Goal: Navigation & Orientation: Find specific page/section

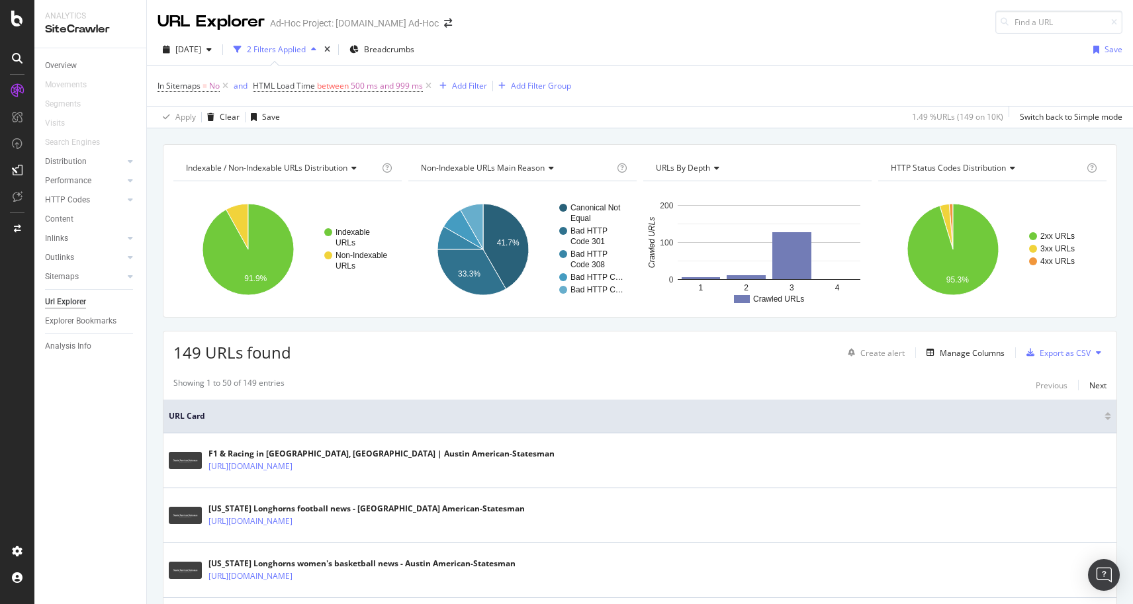
scroll to position [105, 0]
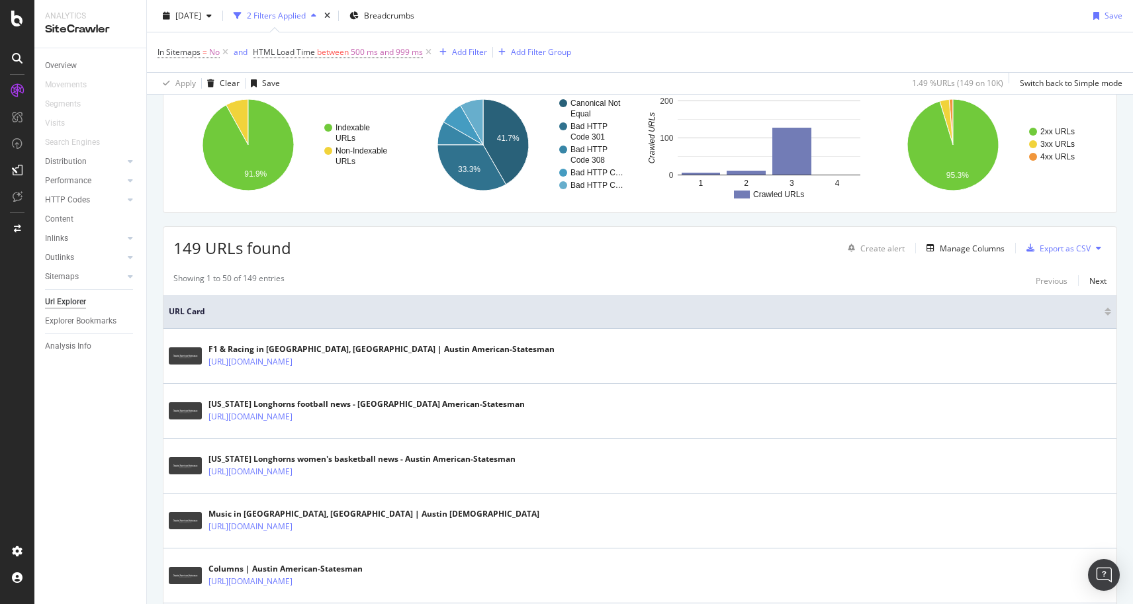
click at [18, 55] on icon at bounding box center [17, 58] width 11 height 11
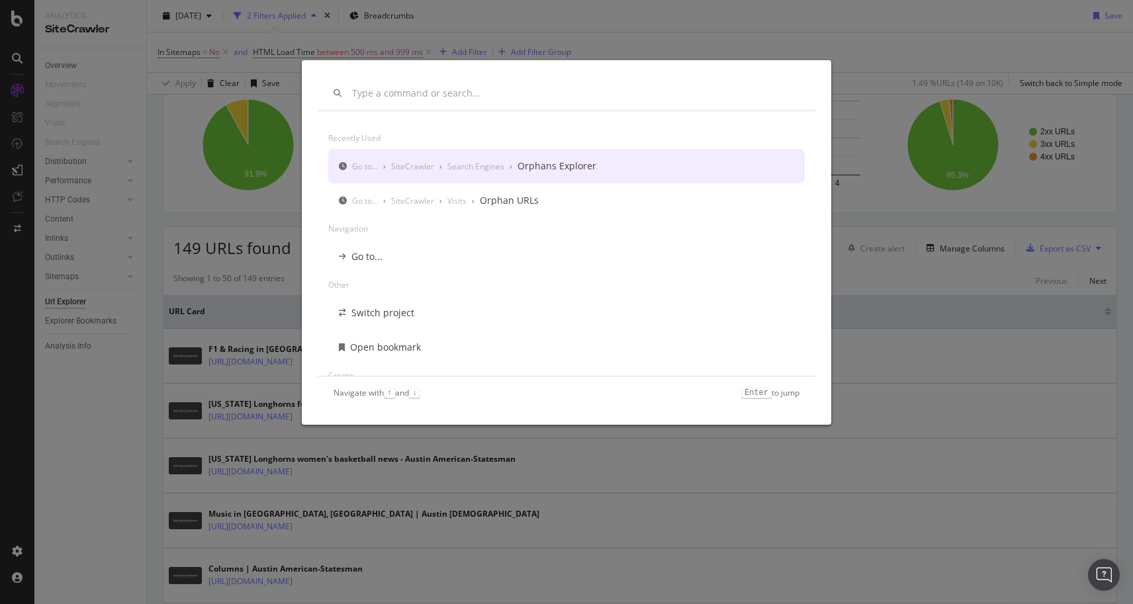
scroll to position [0, 0]
click at [93, 85] on div "Recently used Go to... › SiteCrawler › Search Engines › Orphans Explorer Go to.…" at bounding box center [566, 302] width 1133 height 604
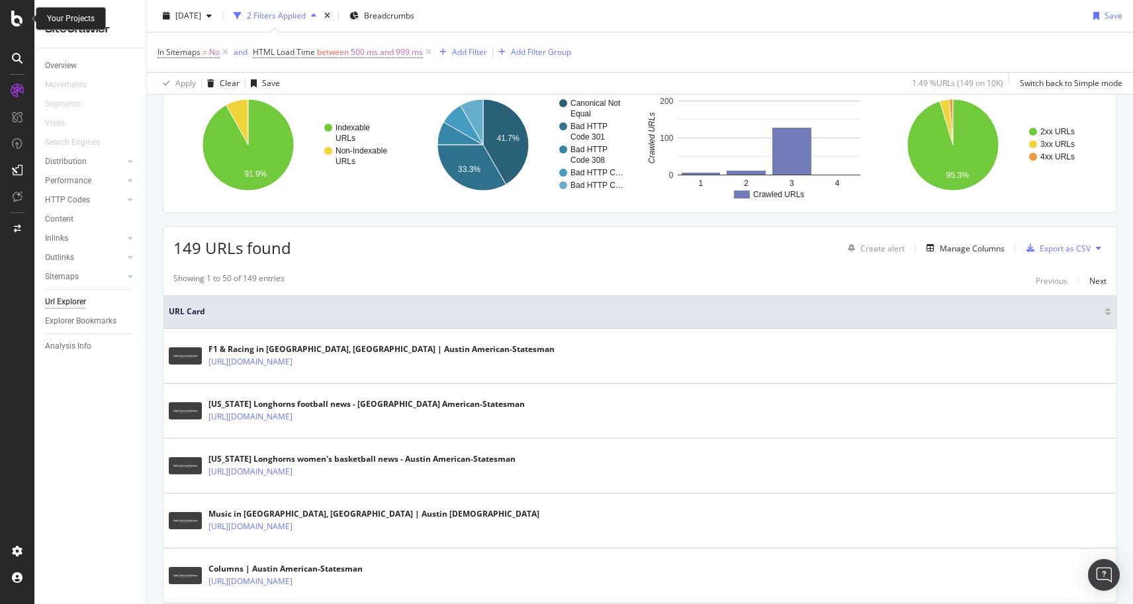
click at [18, 19] on icon at bounding box center [17, 19] width 12 height 16
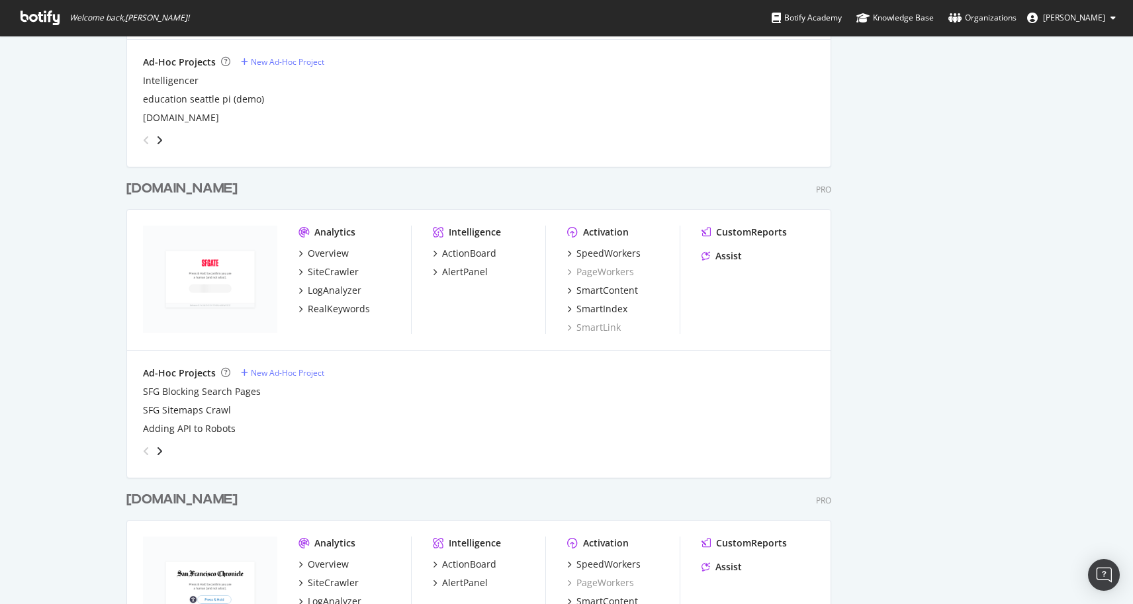
scroll to position [903, 0]
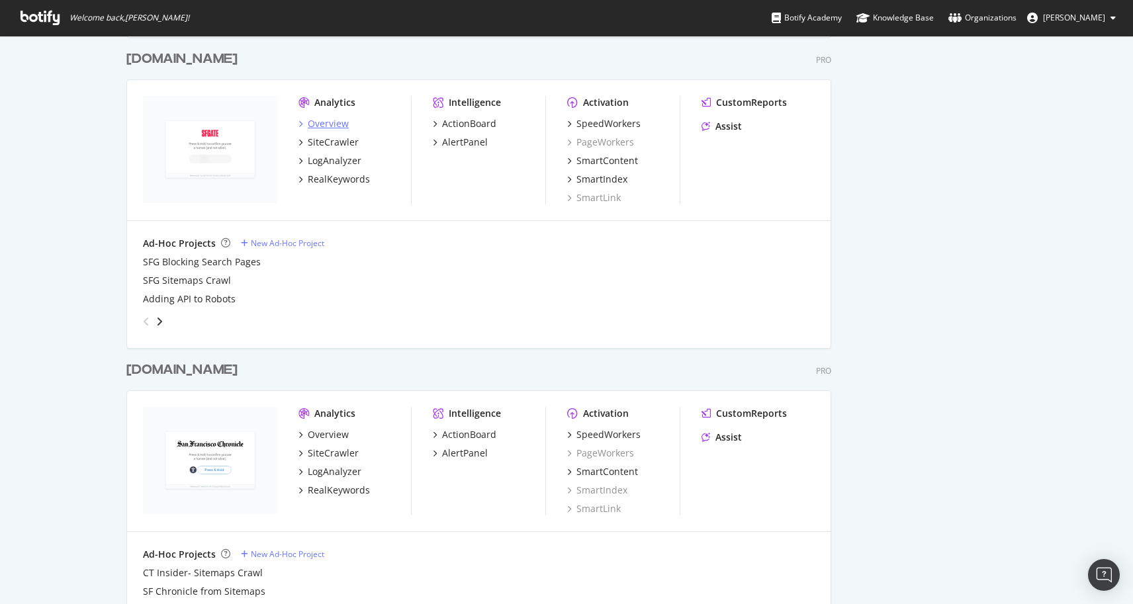
click at [320, 123] on div "Overview" at bounding box center [328, 123] width 41 height 13
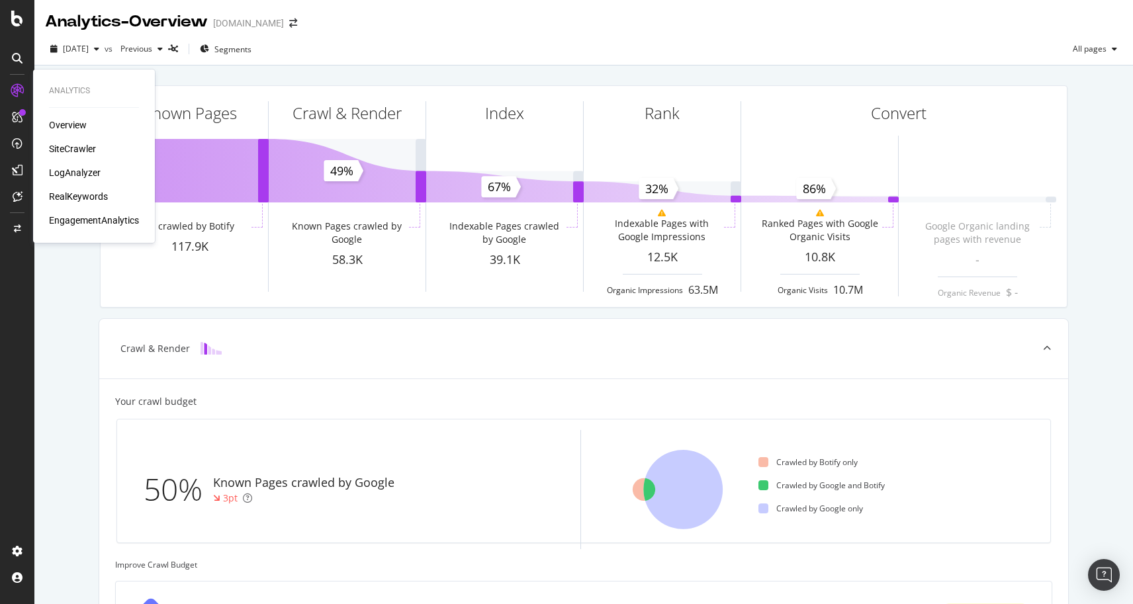
click at [69, 146] on div "SiteCrawler" at bounding box center [72, 148] width 47 height 13
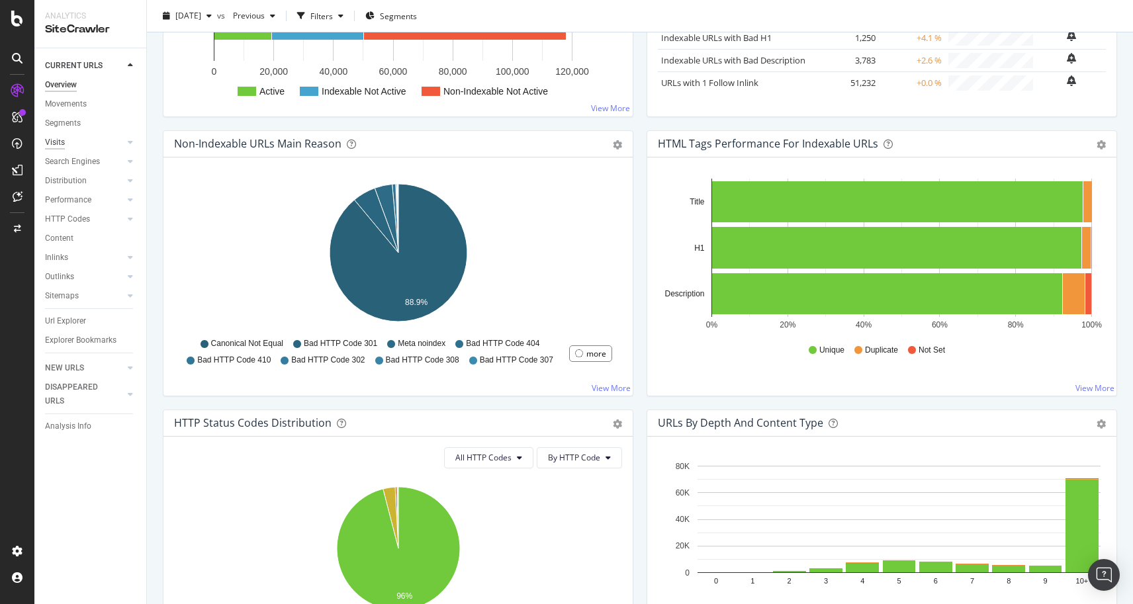
scroll to position [275, 0]
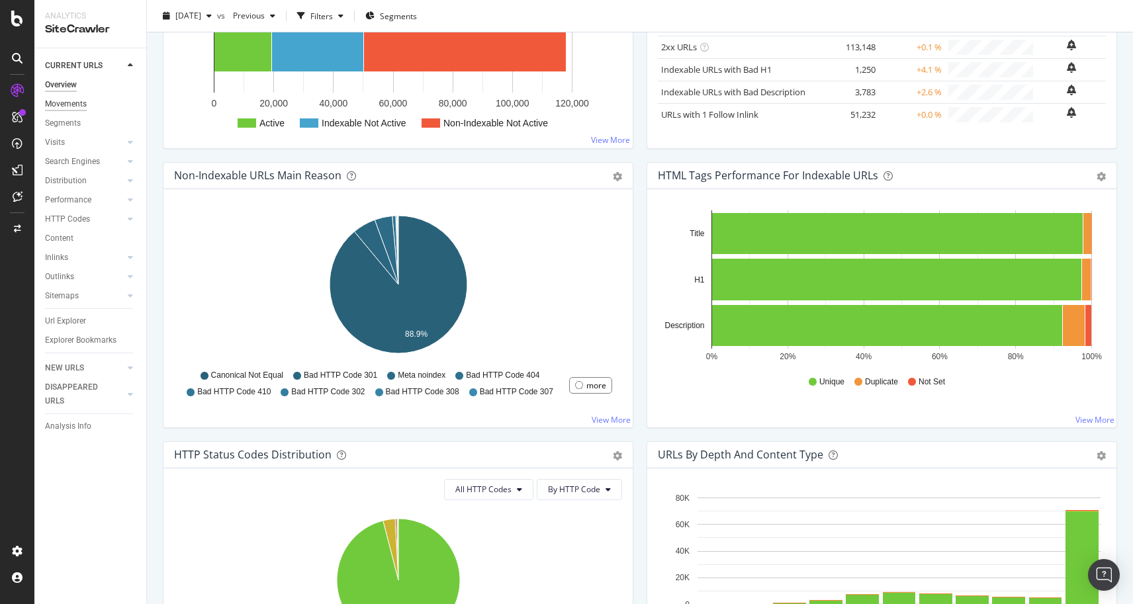
click at [69, 99] on div "Movements" at bounding box center [66, 104] width 42 height 14
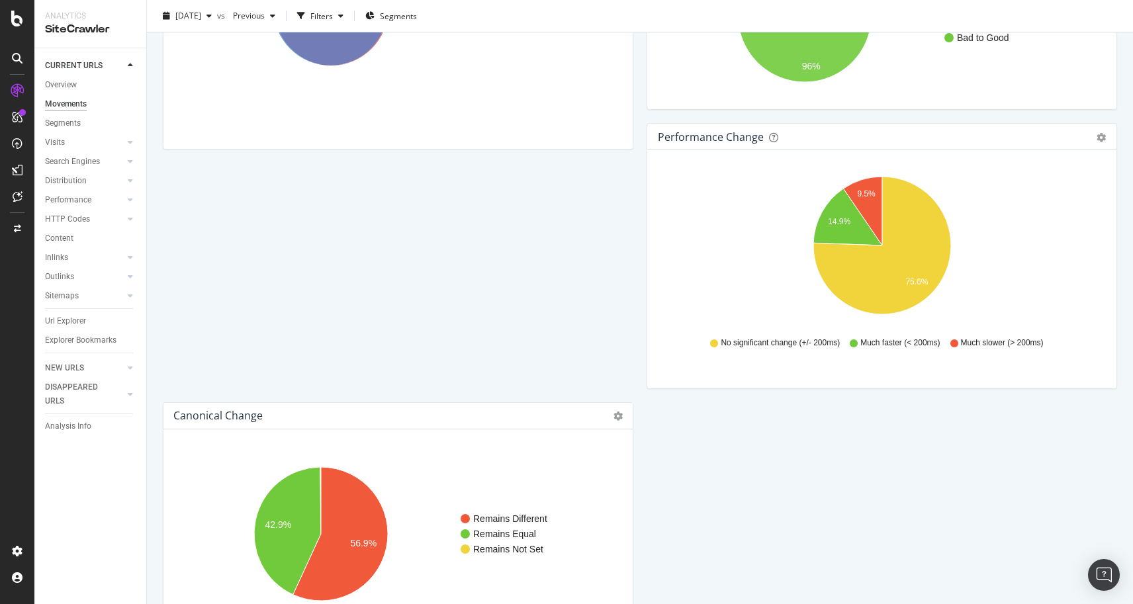
scroll to position [157, 0]
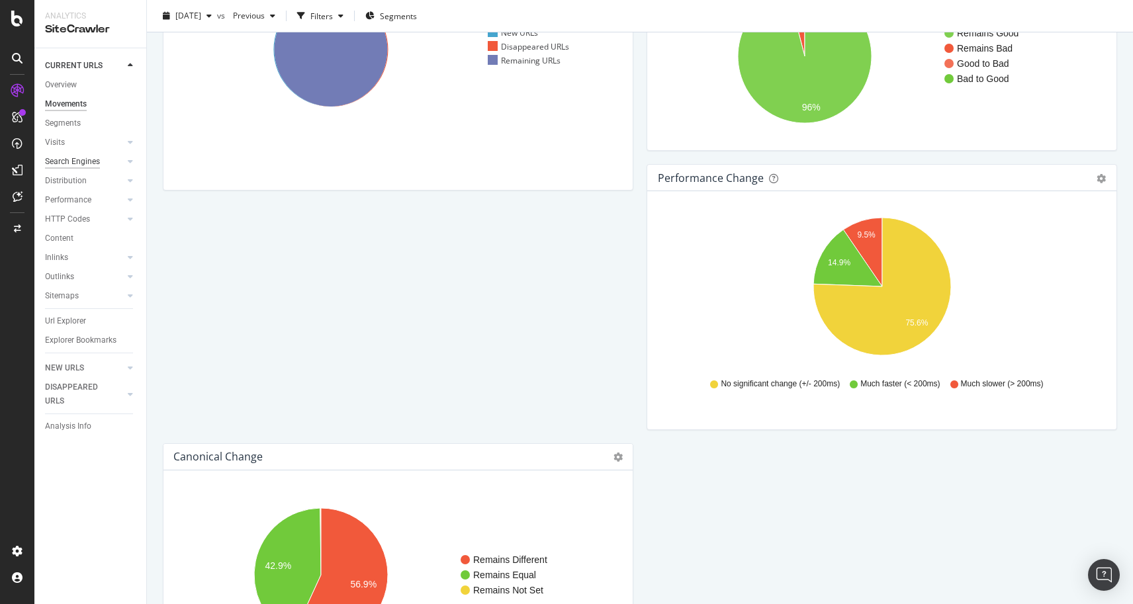
click at [83, 157] on div "Search Engines" at bounding box center [72, 162] width 55 height 14
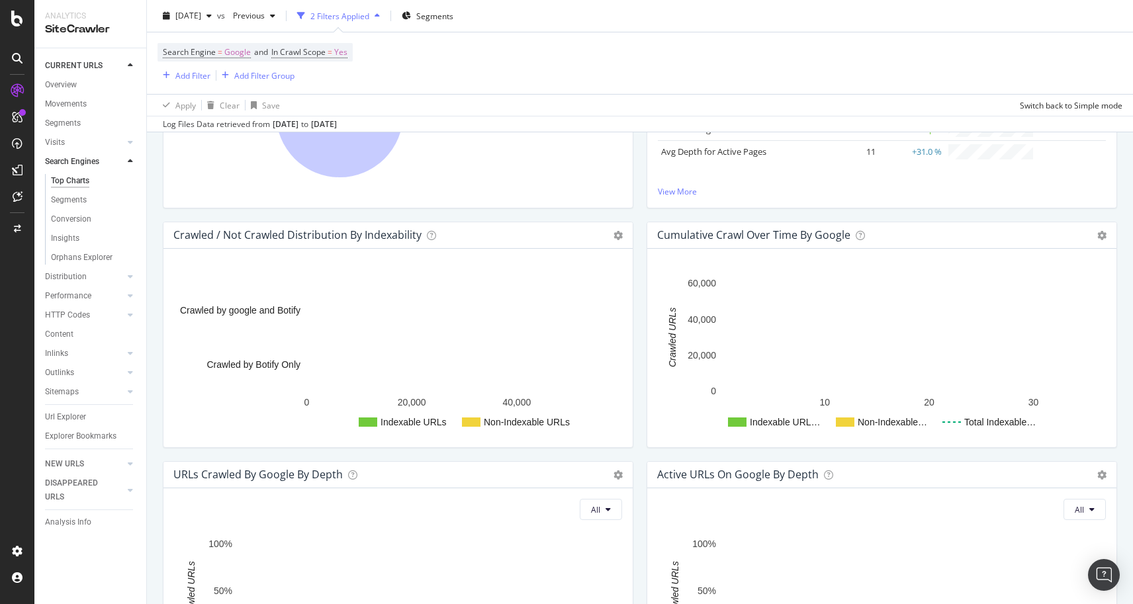
scroll to position [146, 0]
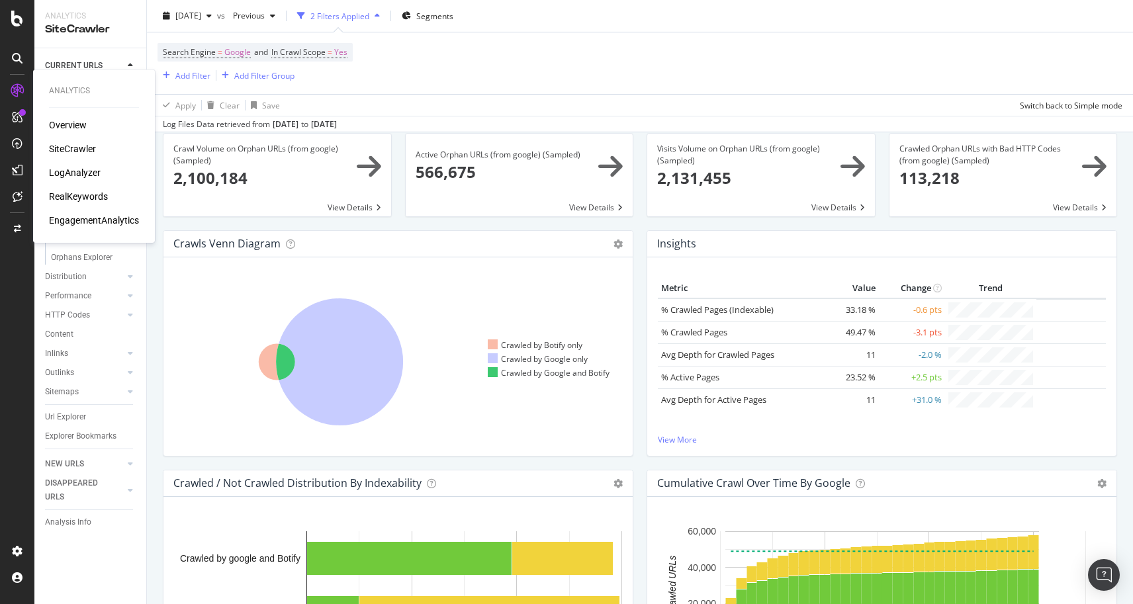
click at [80, 171] on div "LogAnalyzer" at bounding box center [75, 172] width 52 height 13
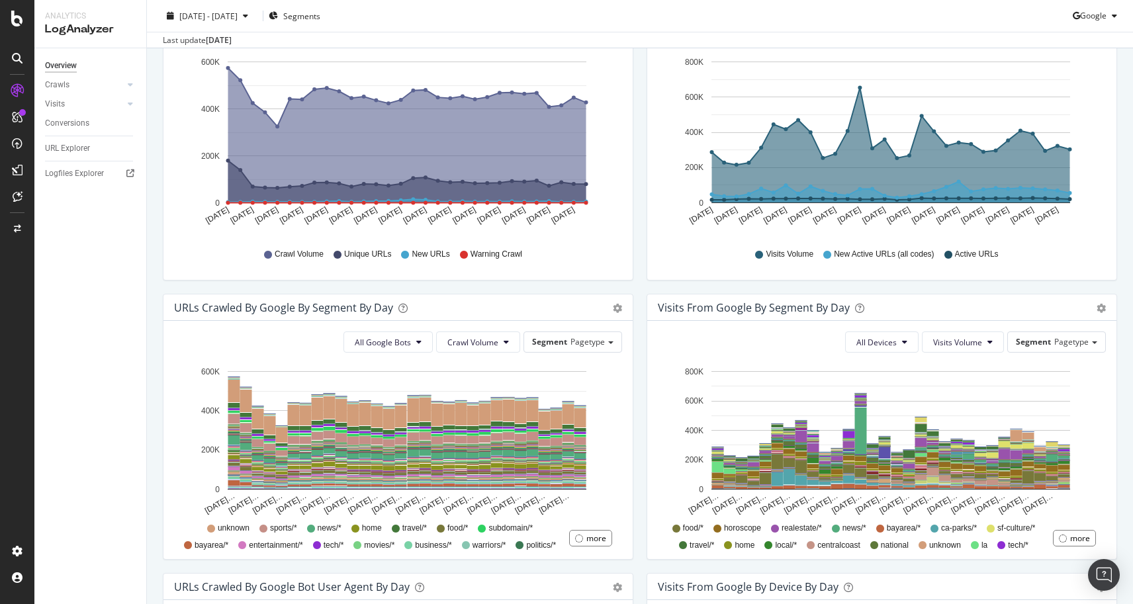
scroll to position [141, 0]
